Goal: Transaction & Acquisition: Purchase product/service

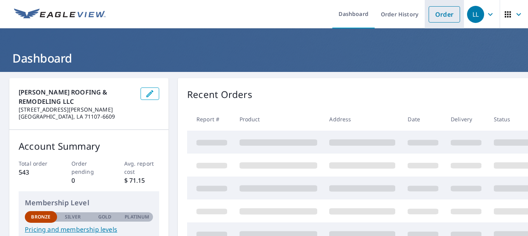
click at [441, 18] on link "Order" at bounding box center [444, 14] width 31 height 16
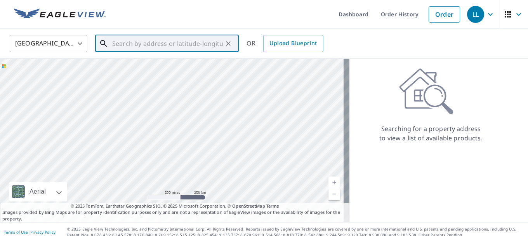
drag, startPoint x: 162, startPoint y: 43, endPoint x: 165, endPoint y: 40, distance: 4.7
click at [163, 42] on input "text" at bounding box center [167, 44] width 111 height 22
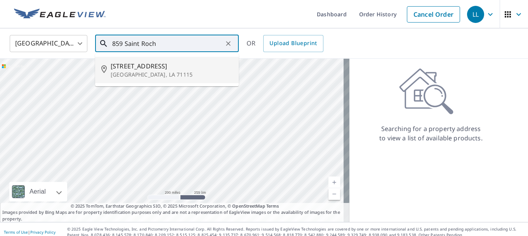
click at [141, 63] on span "[STREET_ADDRESS]" at bounding box center [172, 65] width 122 height 9
type input "[STREET_ADDRESS]"
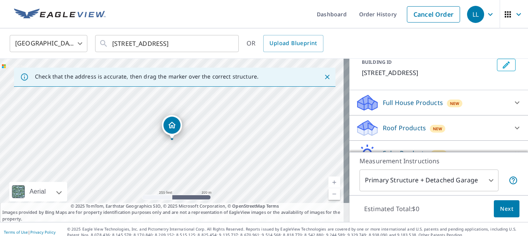
scroll to position [51, 0]
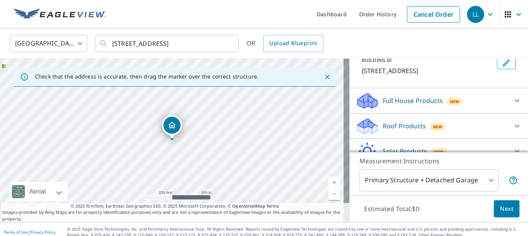
click at [365, 127] on icon at bounding box center [368, 123] width 20 height 10
click at [362, 124] on icon at bounding box center [366, 123] width 17 height 10
click at [494, 209] on button "Next" at bounding box center [507, 208] width 26 height 17
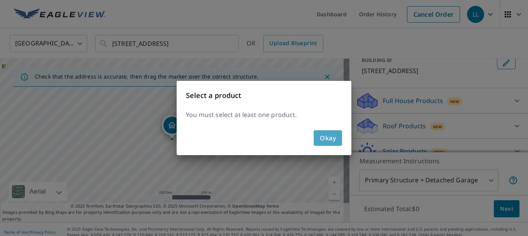
drag, startPoint x: 324, startPoint y: 137, endPoint x: 327, endPoint y: 134, distance: 4.4
click at [325, 136] on span "Okay" at bounding box center [328, 137] width 16 height 11
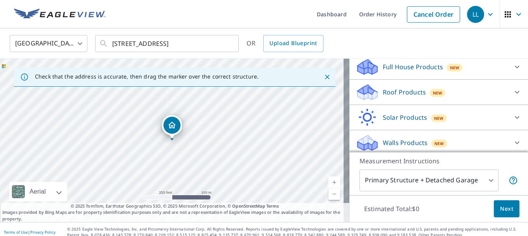
scroll to position [88, 0]
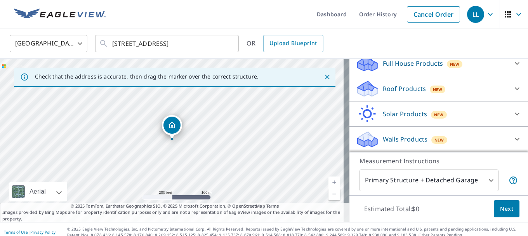
click at [365, 87] on icon at bounding box center [368, 86] width 20 height 10
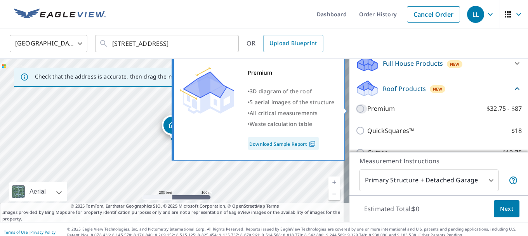
click at [356, 107] on input "Premium $32.75 - $87" at bounding box center [362, 108] width 12 height 9
checkbox input "true"
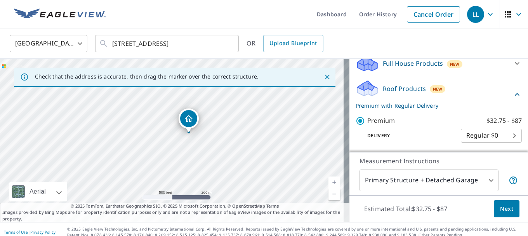
click at [331, 180] on link "Current Level 16, Zoom In" at bounding box center [335, 182] width 12 height 12
click at [331, 180] on link "Current Level 17, Zoom In" at bounding box center [335, 182] width 12 height 12
drag, startPoint x: 334, startPoint y: 136, endPoint x: 312, endPoint y: 164, distance: 35.3
click at [312, 164] on div "[STREET_ADDRESS]" at bounding box center [175, 140] width 350 height 163
click at [329, 179] on link "Current Level 18, Zoom In" at bounding box center [335, 182] width 12 height 12
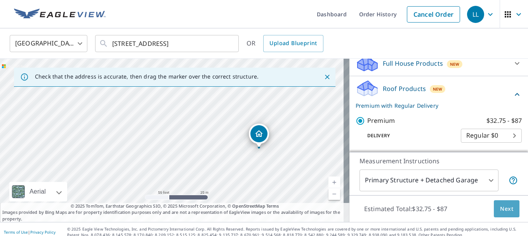
click at [500, 211] on span "Next" at bounding box center [506, 209] width 13 height 10
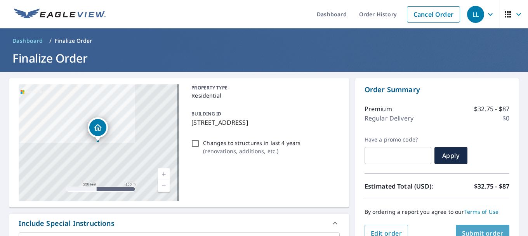
click at [476, 231] on span "Submit order" at bounding box center [483, 233] width 42 height 9
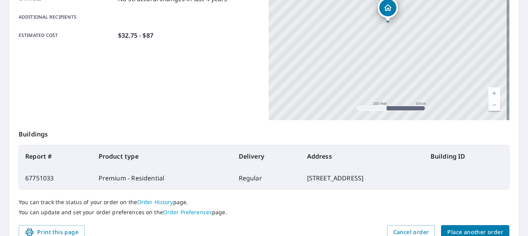
scroll to position [221, 0]
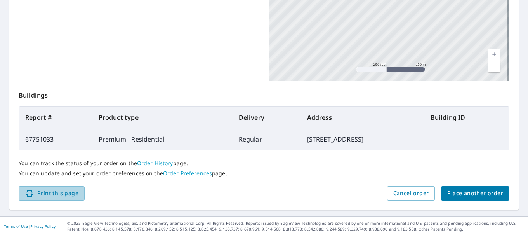
drag, startPoint x: 57, startPoint y: 194, endPoint x: 402, endPoint y: 205, distance: 345.1
click at [57, 194] on span "Print this page" at bounding box center [52, 193] width 54 height 10
click at [388, 191] on button "Cancel order" at bounding box center [411, 193] width 48 height 14
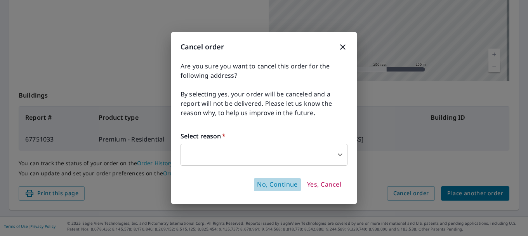
click at [266, 184] on span "No, Continue" at bounding box center [277, 184] width 41 height 9
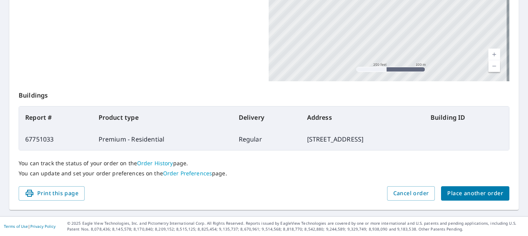
drag, startPoint x: 417, startPoint y: 150, endPoint x: 435, endPoint y: 153, distance: 18.4
click at [431, 165] on div "You can track the status of your order on the Order History page. You can updat…" at bounding box center [264, 168] width 491 height 36
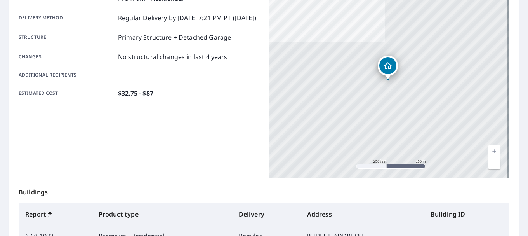
scroll to position [125, 0]
click at [489, 148] on link "Current Level 17, Zoom In" at bounding box center [495, 151] width 12 height 12
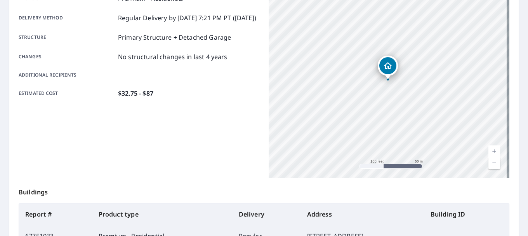
click at [489, 149] on link "Current Level 18, Zoom In" at bounding box center [495, 151] width 12 height 12
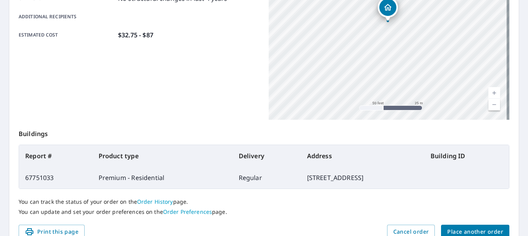
scroll to position [189, 0]
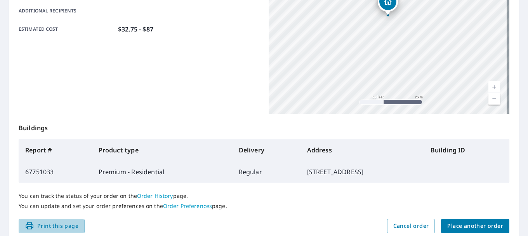
drag, startPoint x: 33, startPoint y: 225, endPoint x: 433, endPoint y: 208, distance: 400.8
click at [35, 225] on span "Print this page" at bounding box center [52, 226] width 54 height 10
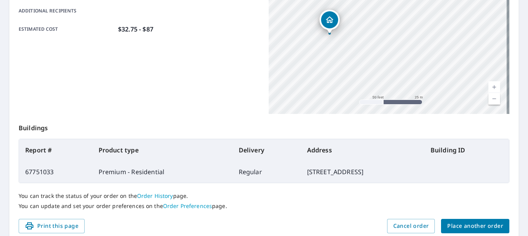
drag, startPoint x: 456, startPoint y: 51, endPoint x: 397, endPoint y: 70, distance: 61.1
click at [397, 70] on div "[STREET_ADDRESS]" at bounding box center [389, 17] width 241 height 194
click at [62, 229] on span "Print this page" at bounding box center [52, 226] width 54 height 10
